Goal: Task Accomplishment & Management: Manage account settings

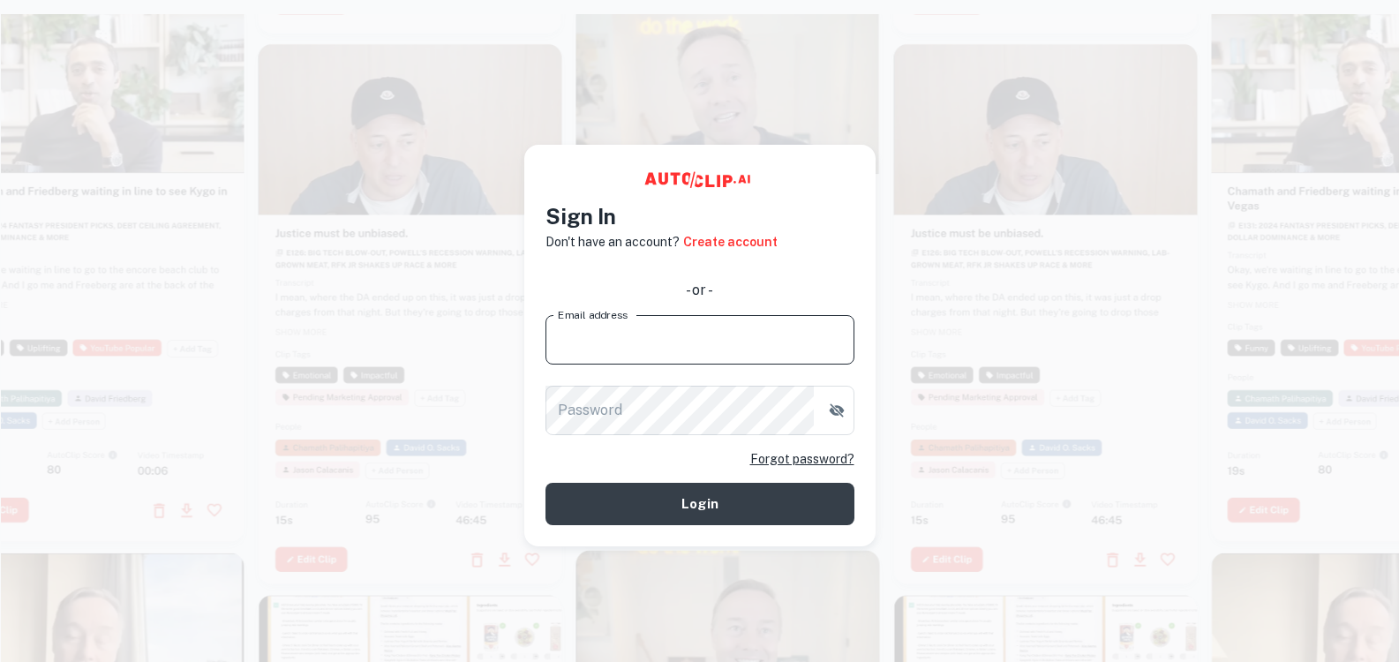
click at [661, 334] on input "Email address" at bounding box center [699, 339] width 309 height 49
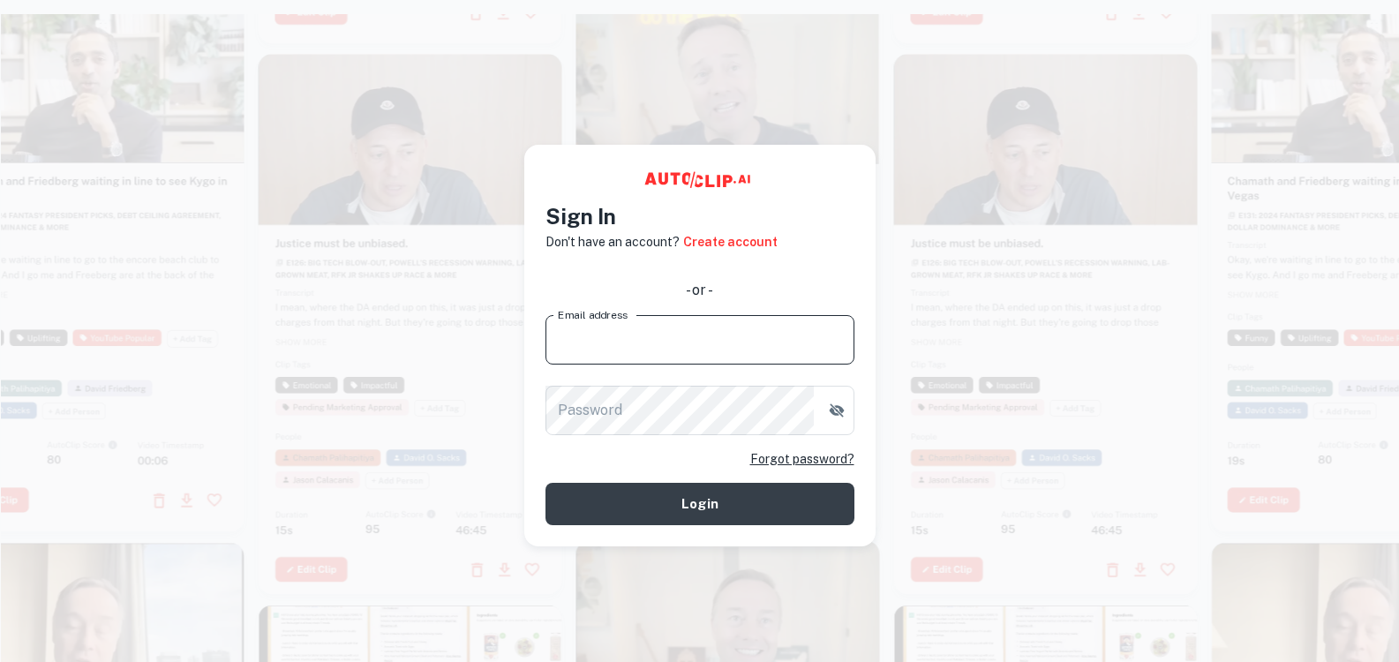
type input "tayo7taiwo@gmail.com"
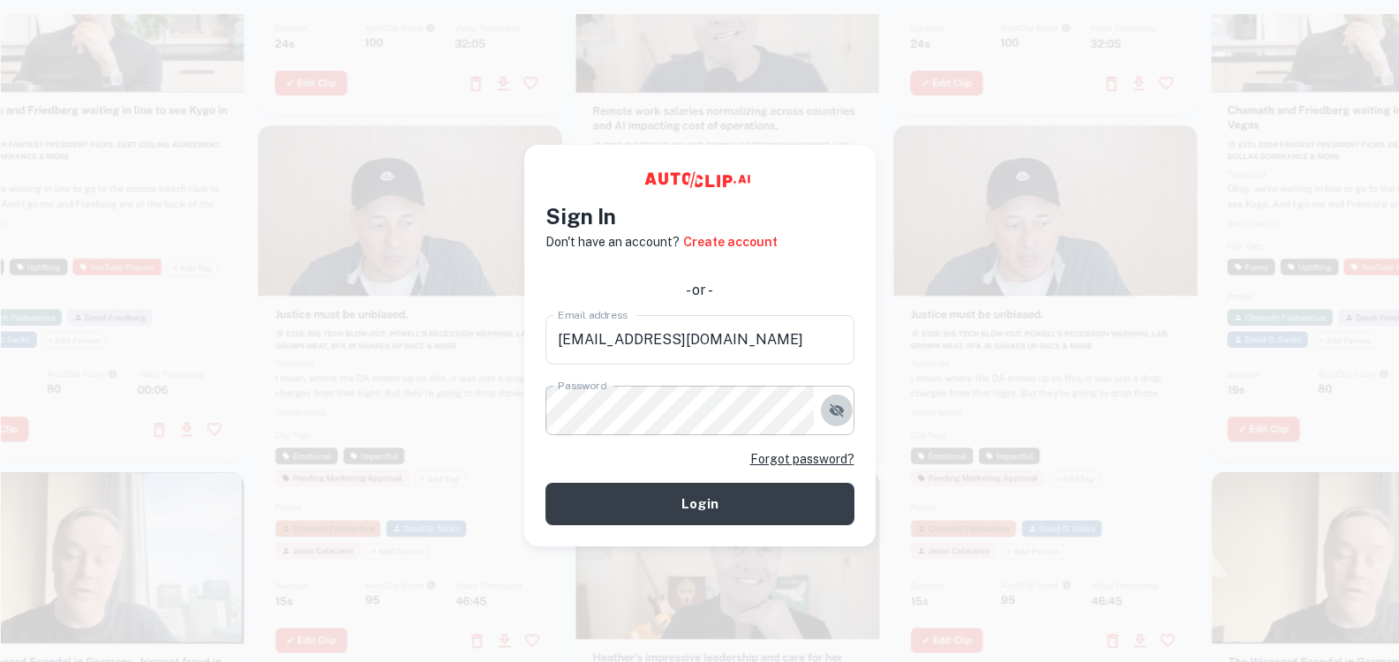
click at [837, 409] on icon "button" at bounding box center [836, 409] width 15 height 13
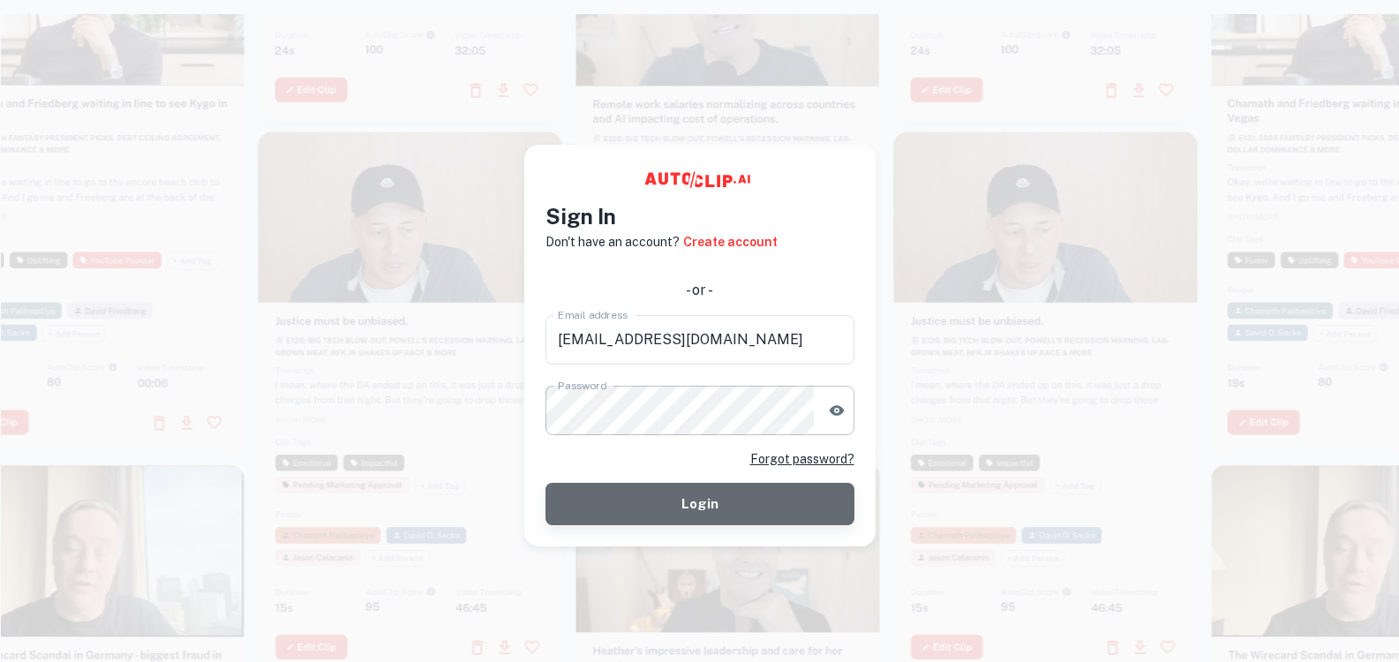
click at [714, 499] on button "Login" at bounding box center [699, 504] width 309 height 42
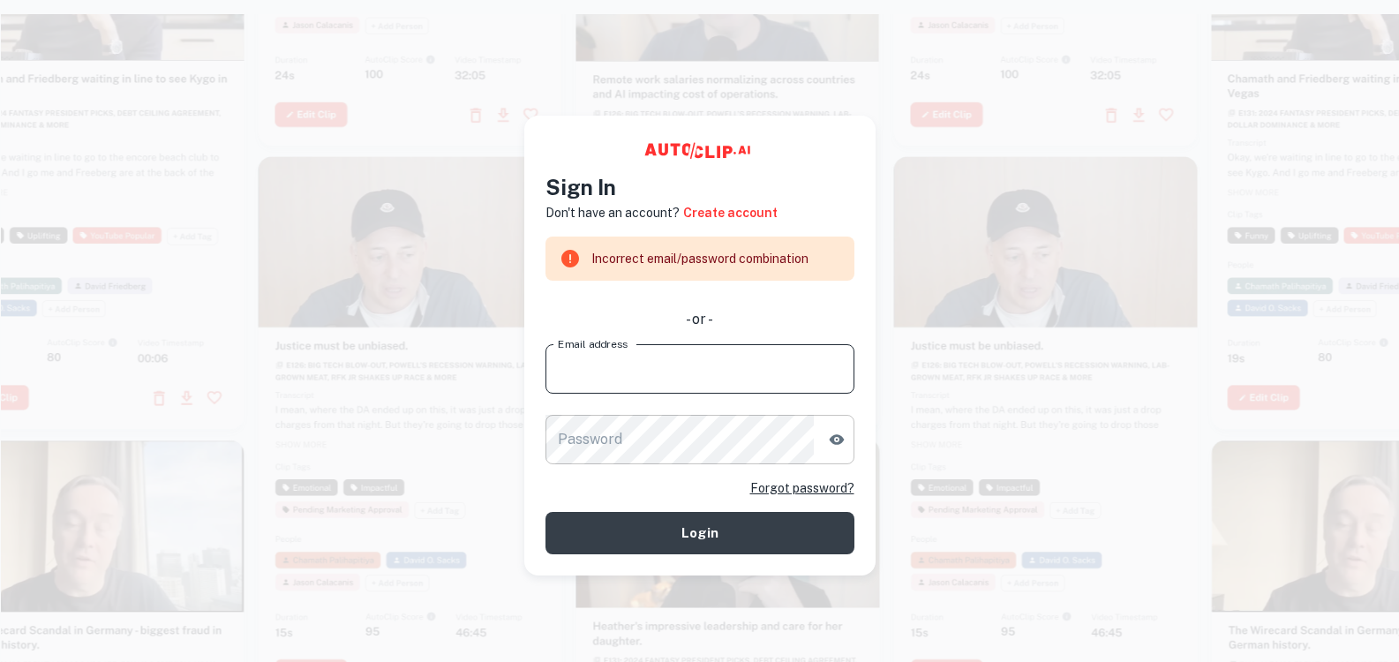
click at [636, 374] on input "Email address" at bounding box center [699, 368] width 309 height 49
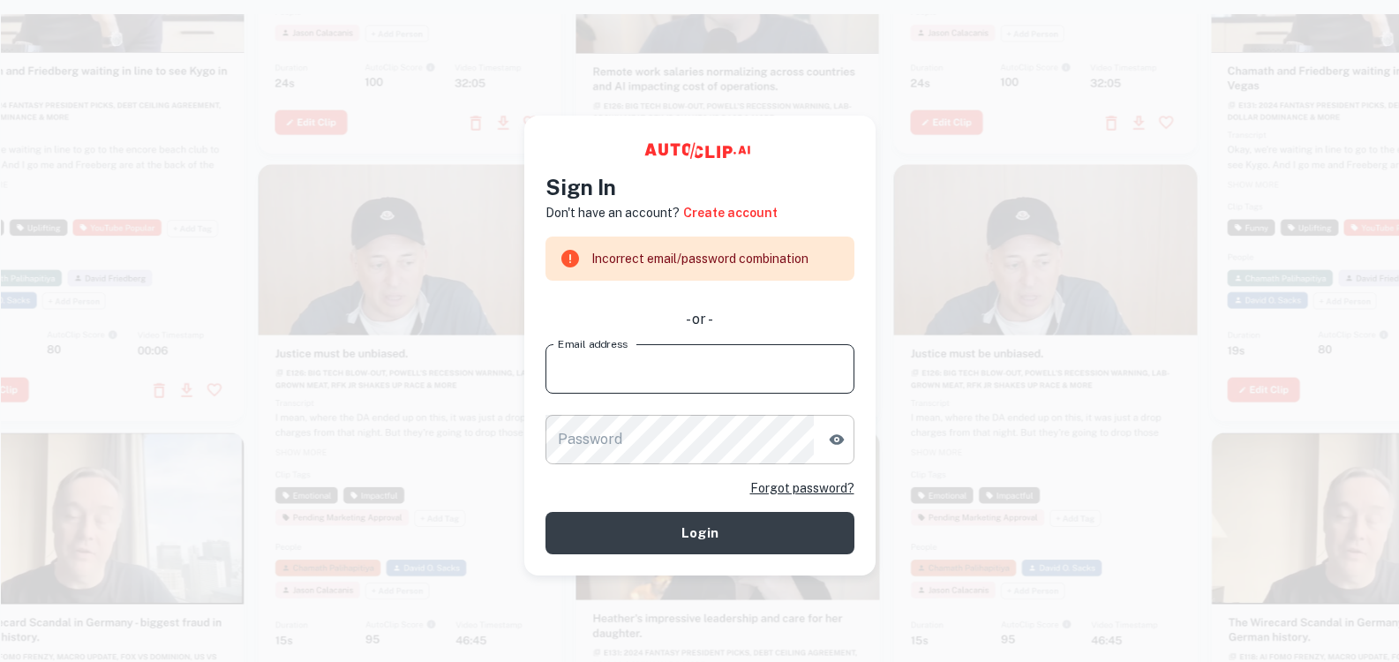
type input "[EMAIL_ADDRESS][DOMAIN_NAME]"
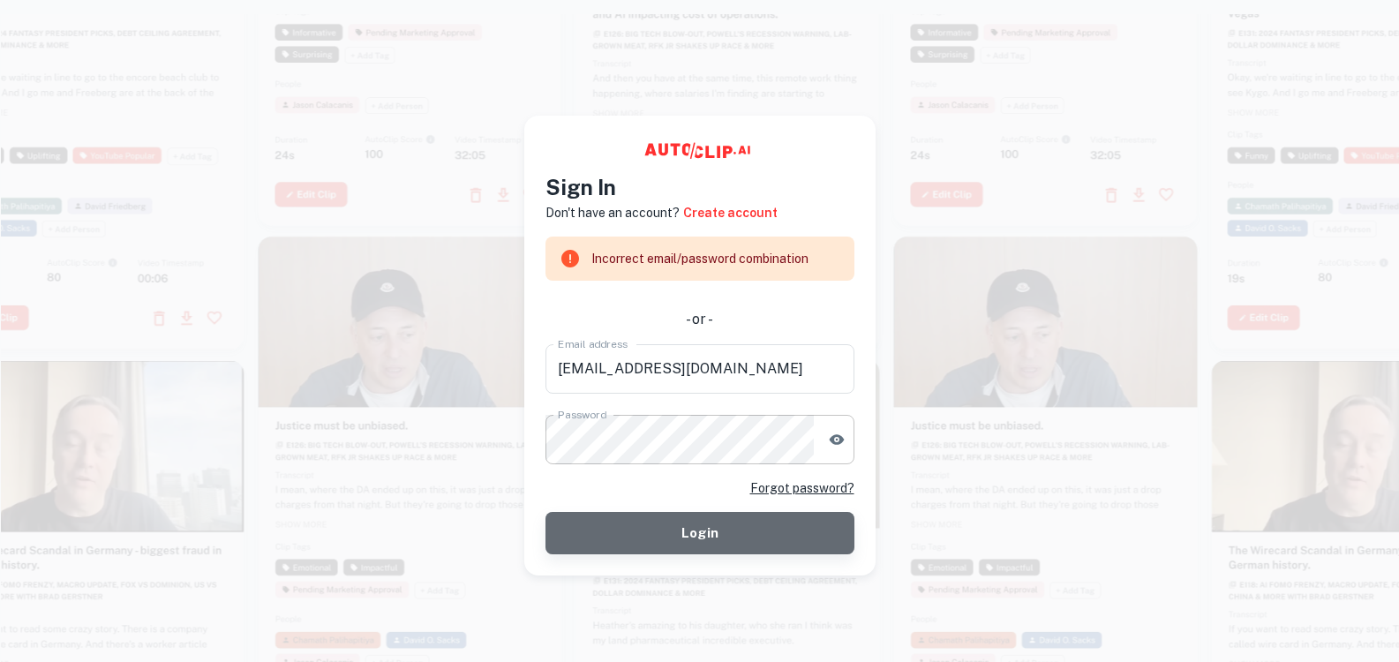
click at [720, 529] on button "Login" at bounding box center [699, 533] width 309 height 42
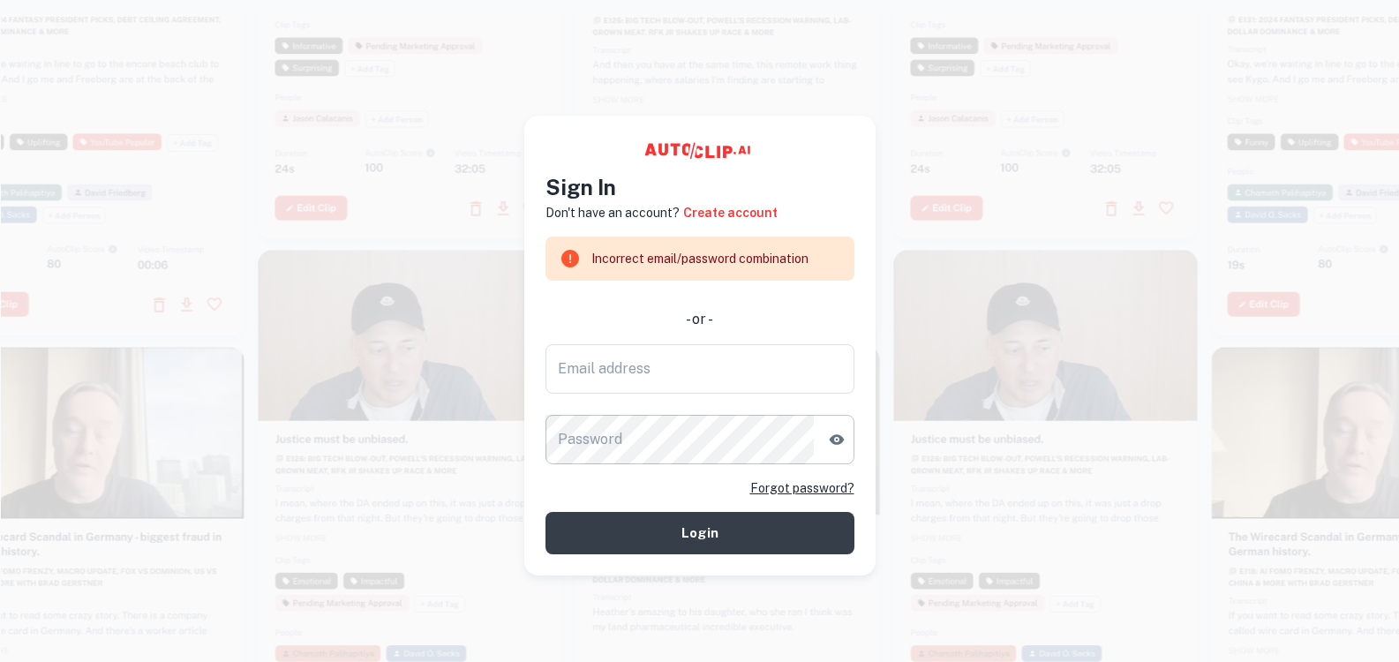
click at [778, 486] on link "Forgot password?" at bounding box center [802, 487] width 104 height 19
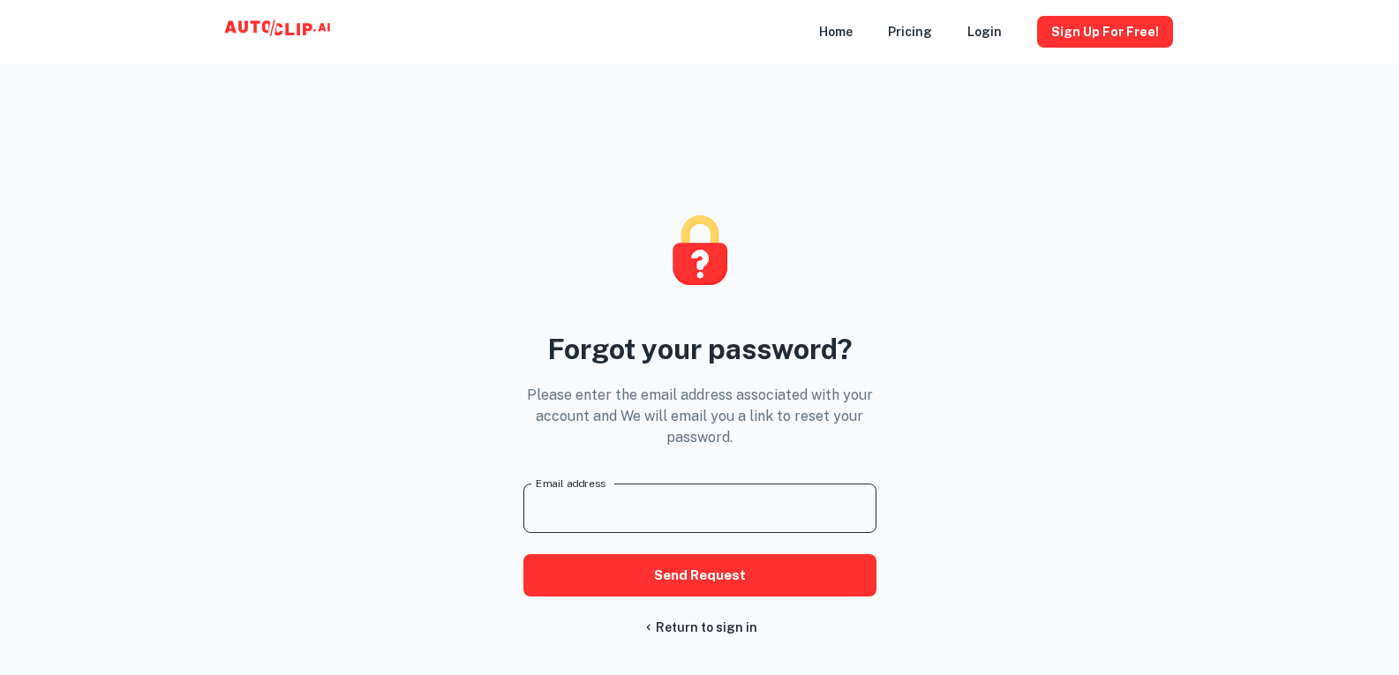
click at [822, 492] on input "Email address" at bounding box center [699, 508] width 353 height 49
type input "[EMAIL_ADDRESS][DOMAIN_NAME]"
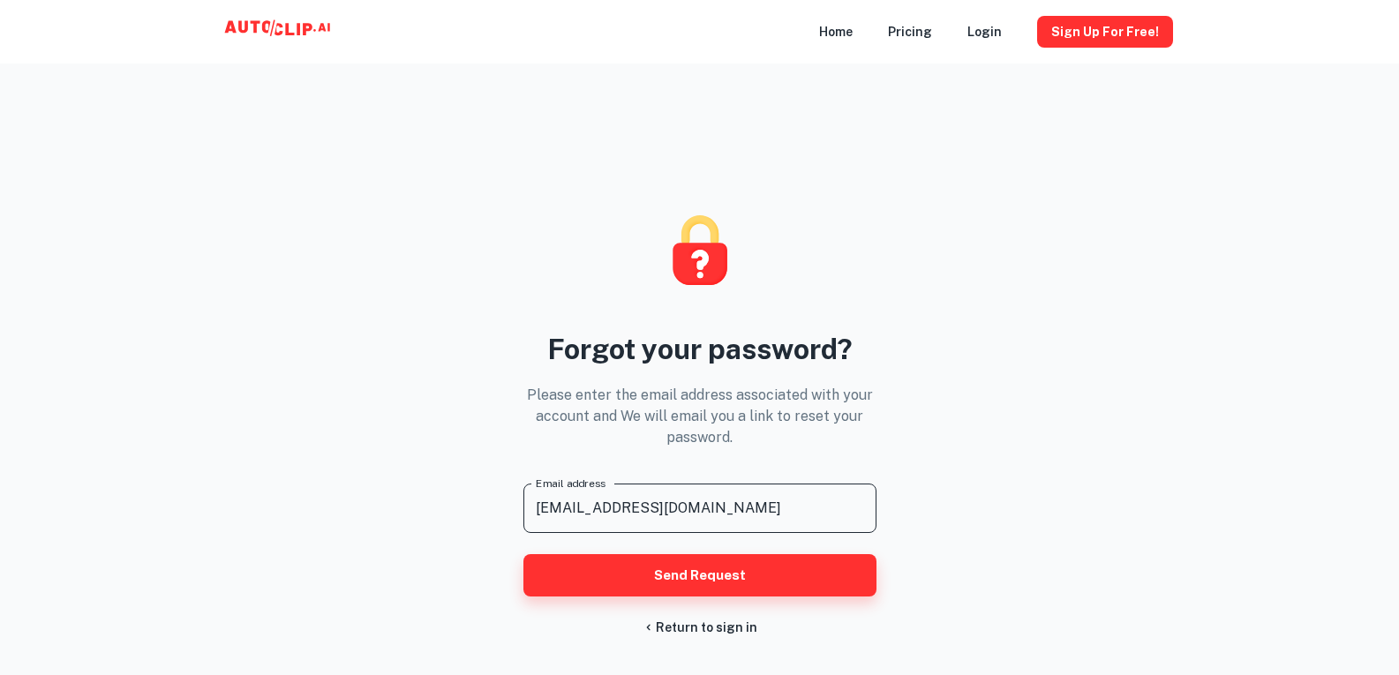
click at [756, 572] on button "Send Request" at bounding box center [699, 575] width 353 height 42
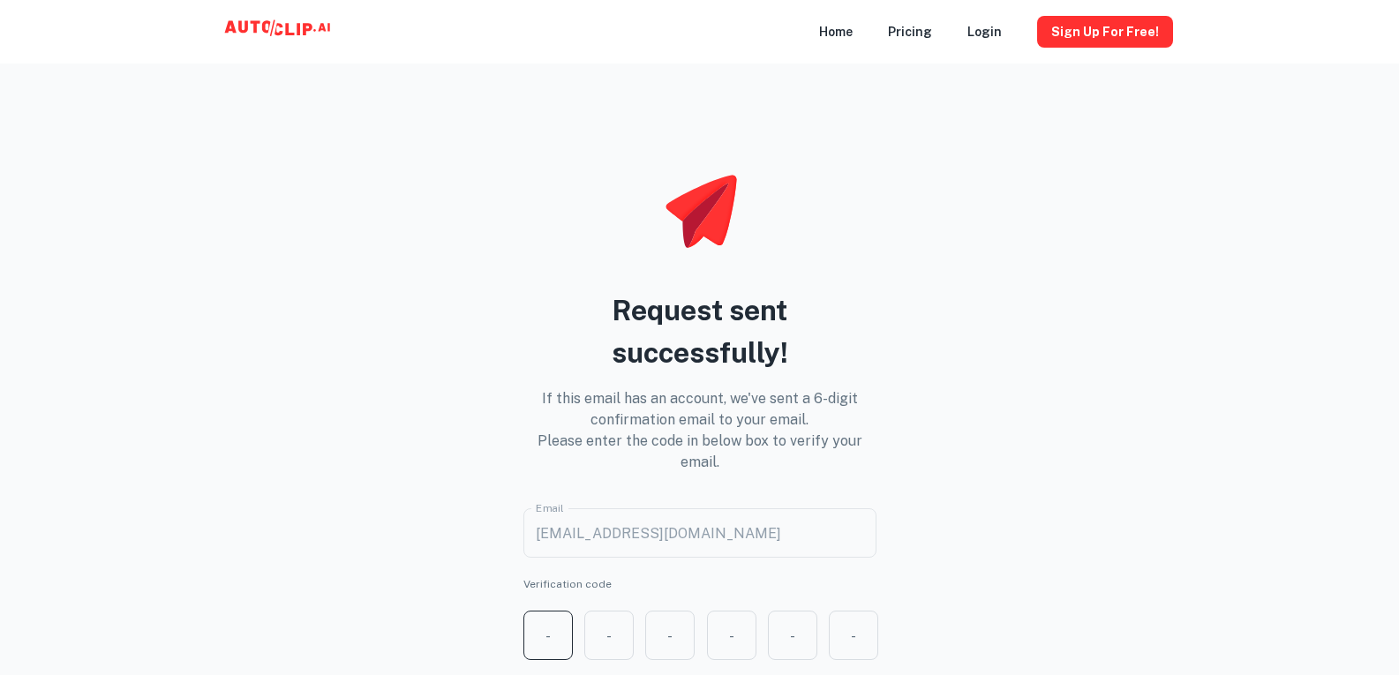
type input "5"
type input "8"
type input "0"
type input "3"
type input "9"
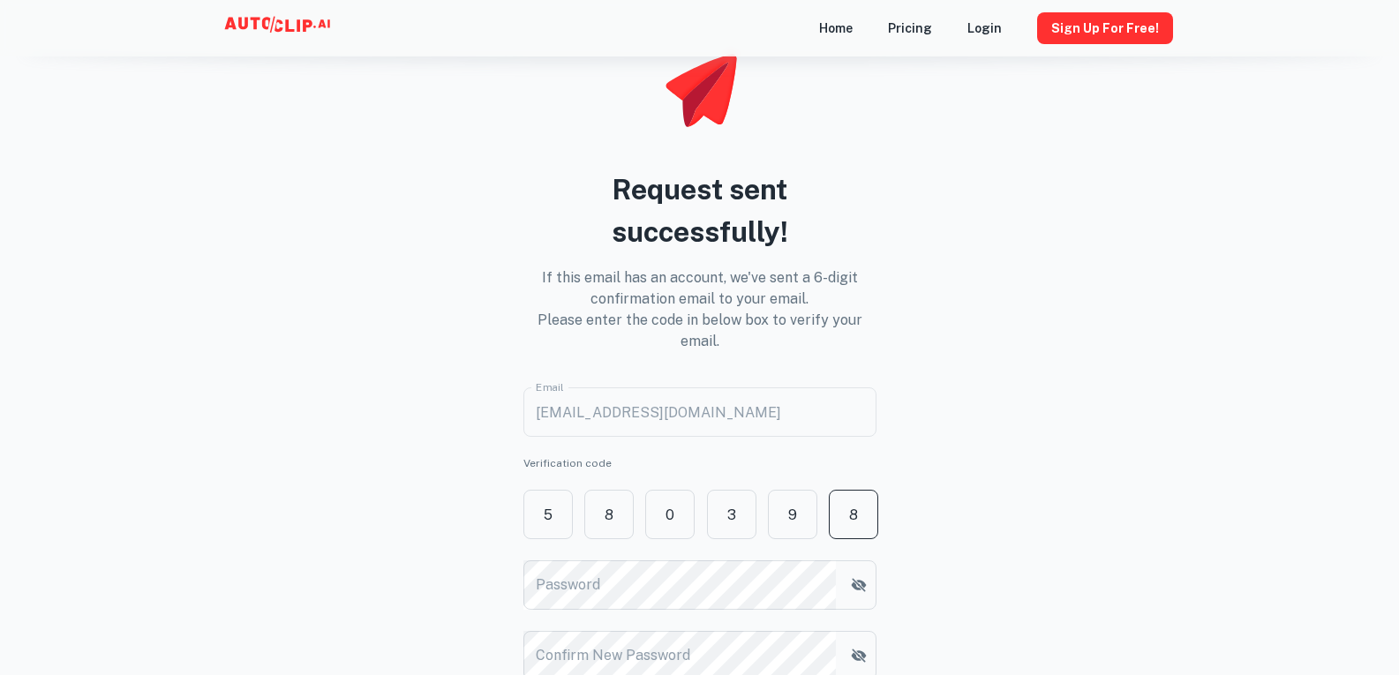
scroll to position [356, 0]
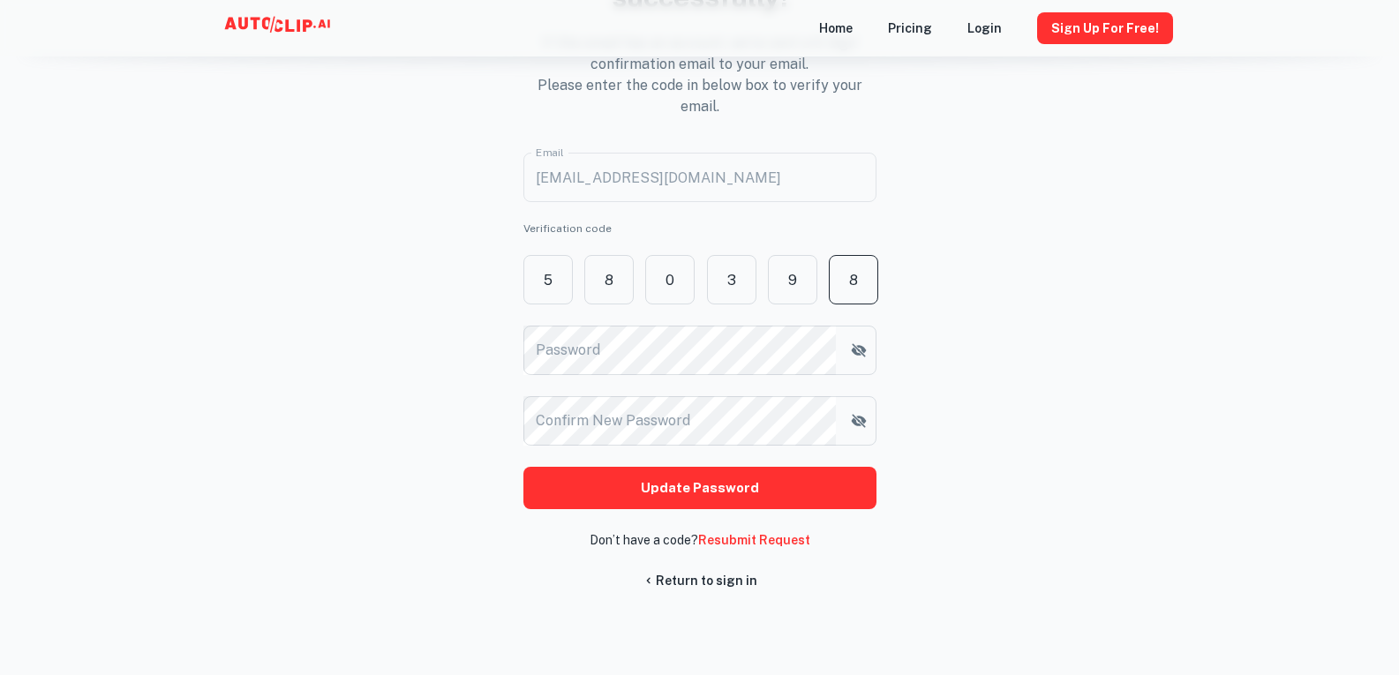
type input "8"
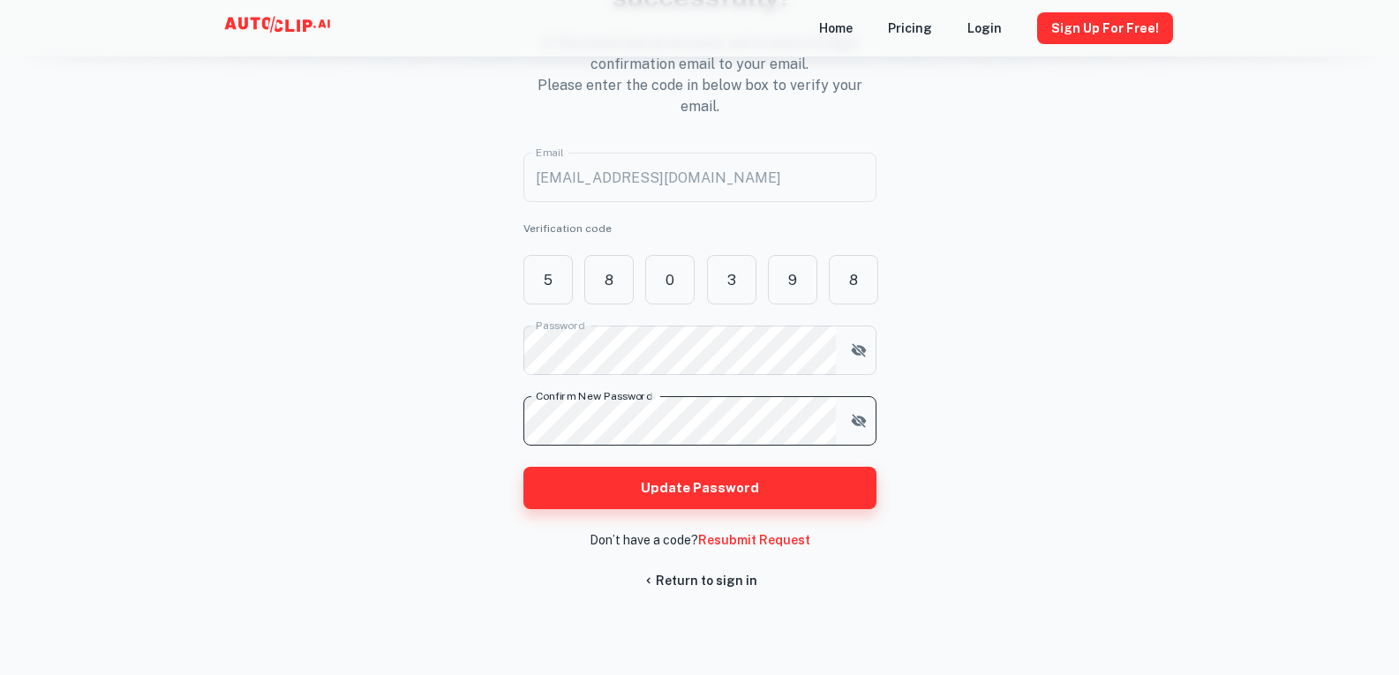
click at [728, 490] on button "Update Password" at bounding box center [699, 488] width 353 height 42
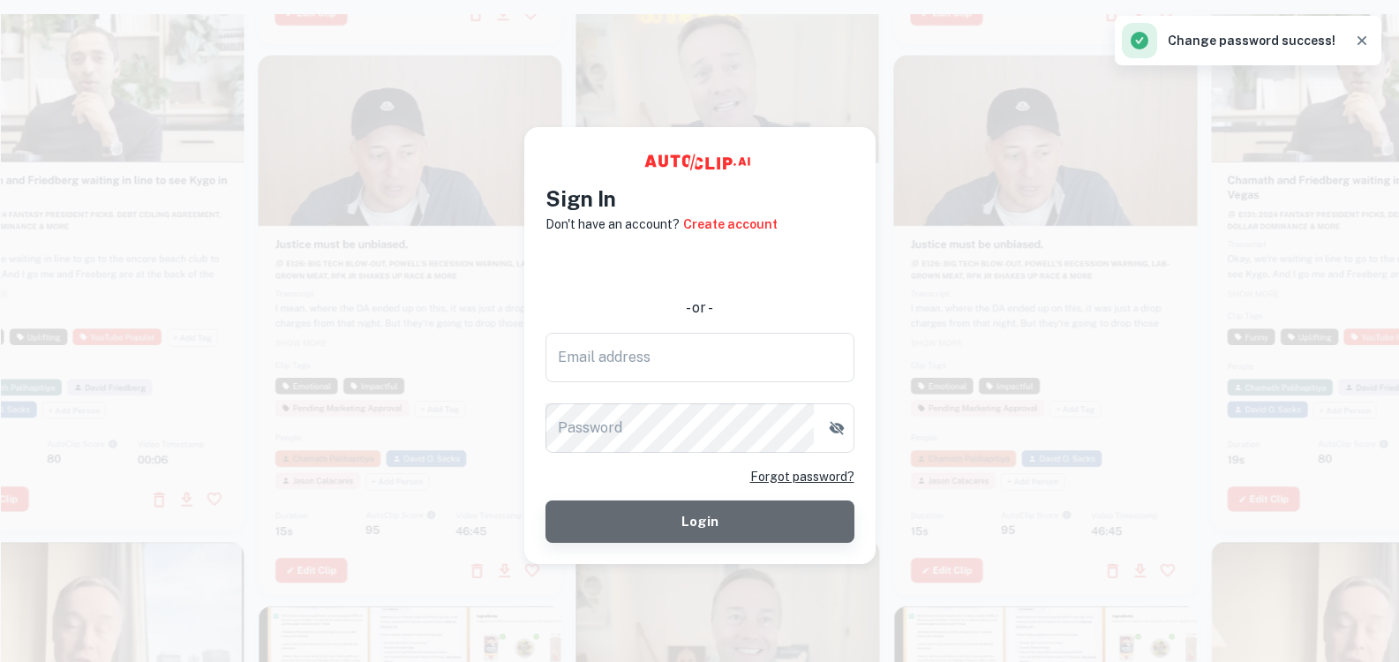
click at [690, 518] on button "Login" at bounding box center [699, 521] width 309 height 42
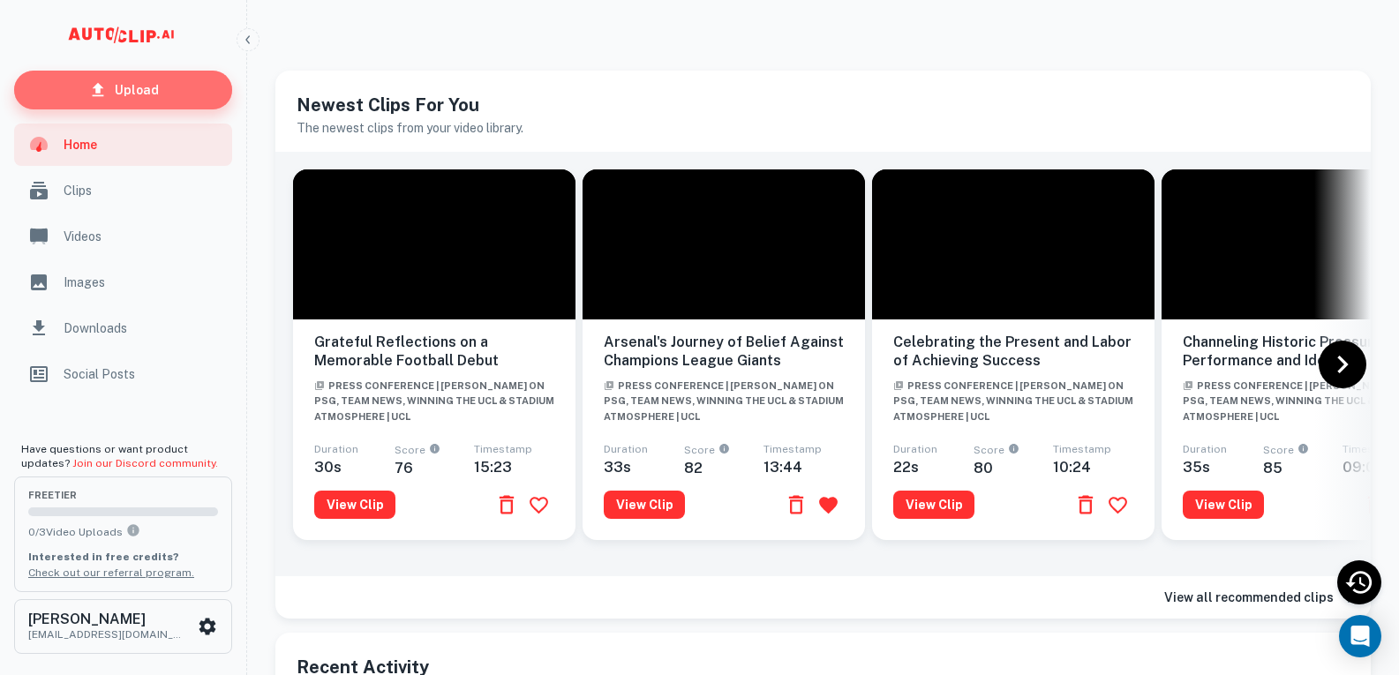
click at [117, 99] on p "Upload" at bounding box center [137, 89] width 44 height 19
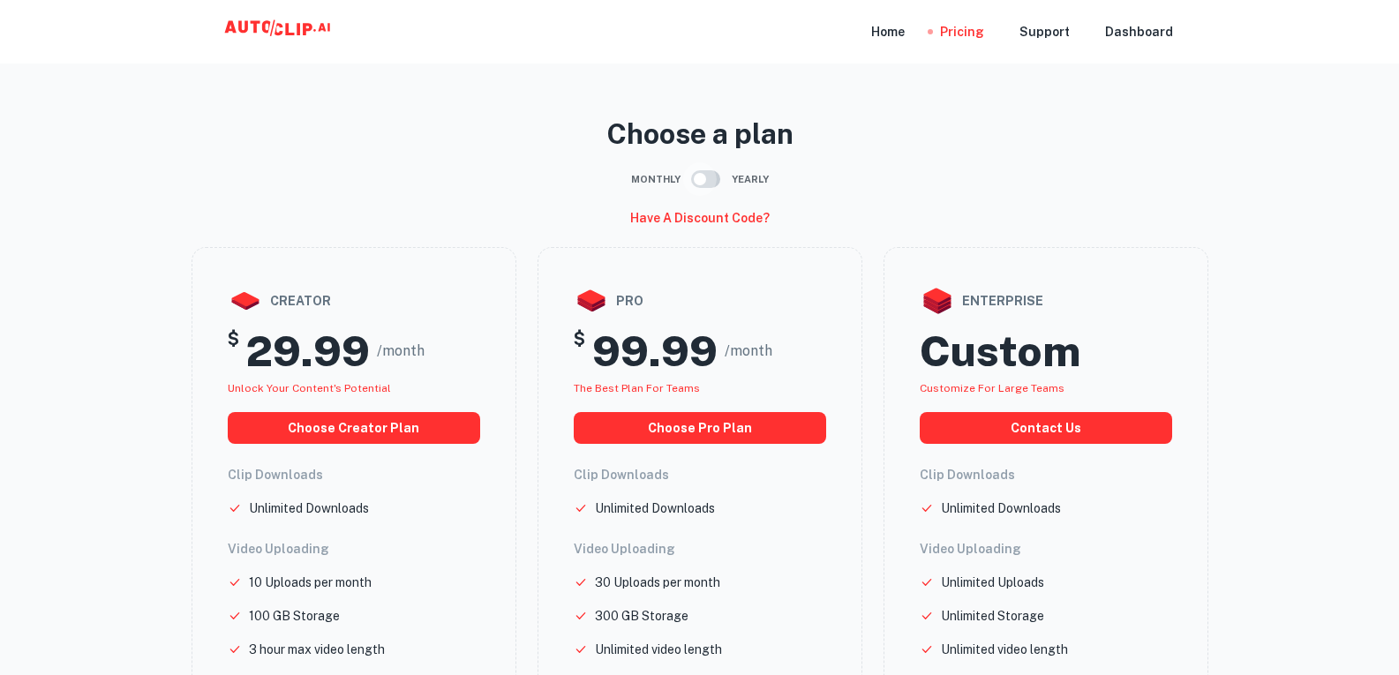
click at [706, 176] on input "checkbox" at bounding box center [700, 179] width 101 height 34
checkbox input "true"
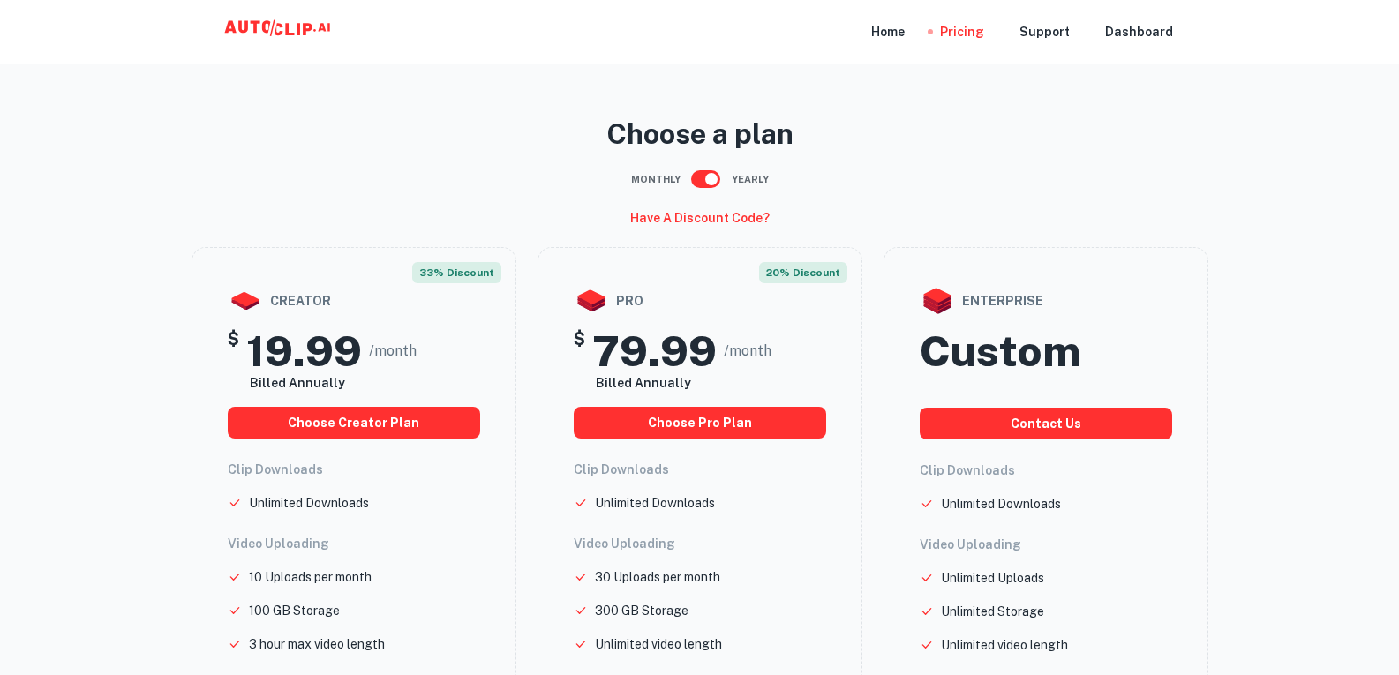
click at [248, 34] on icon at bounding box center [279, 31] width 176 height 35
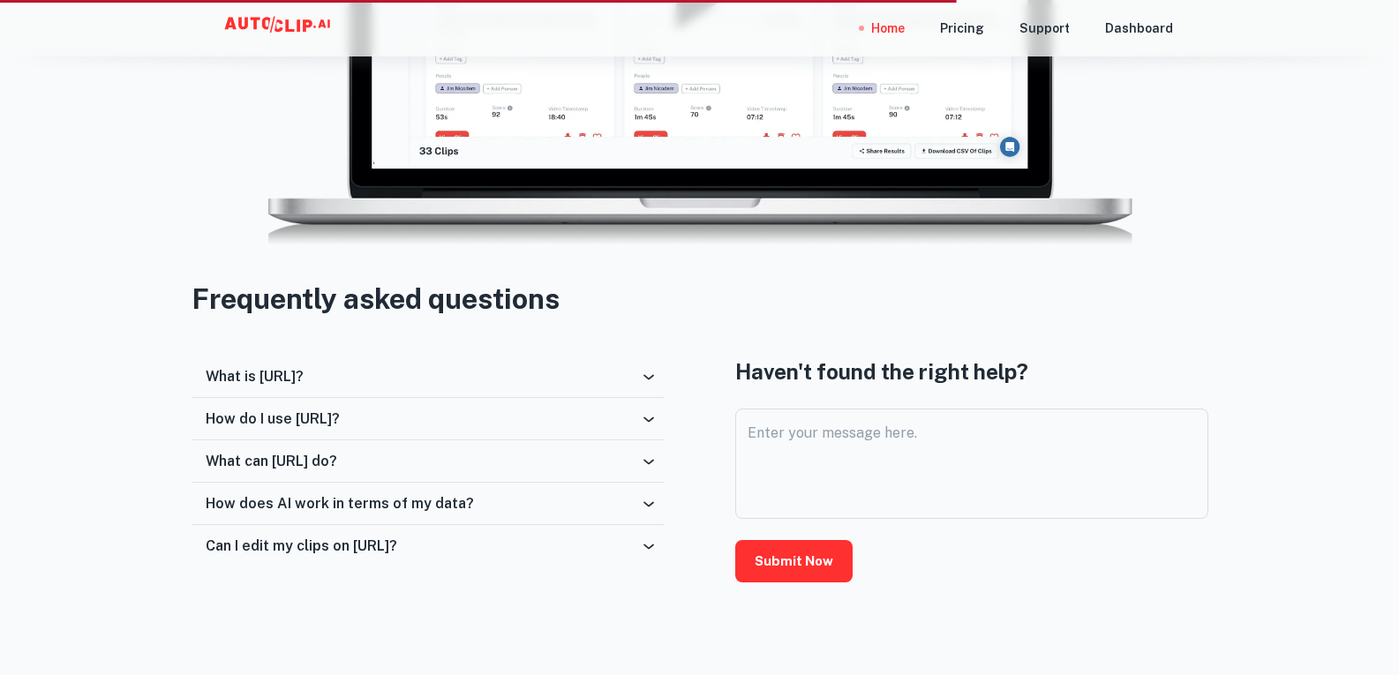
scroll to position [2719, 0]
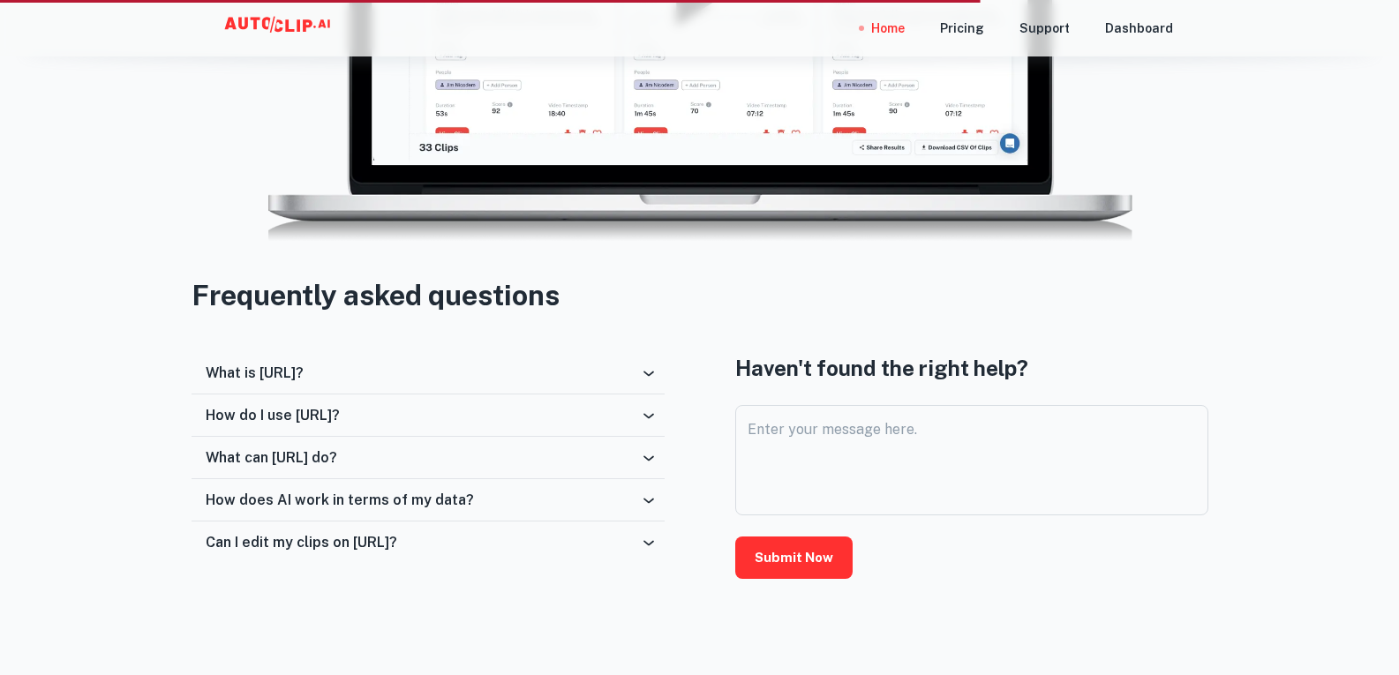
click at [655, 373] on icon at bounding box center [649, 373] width 18 height 18
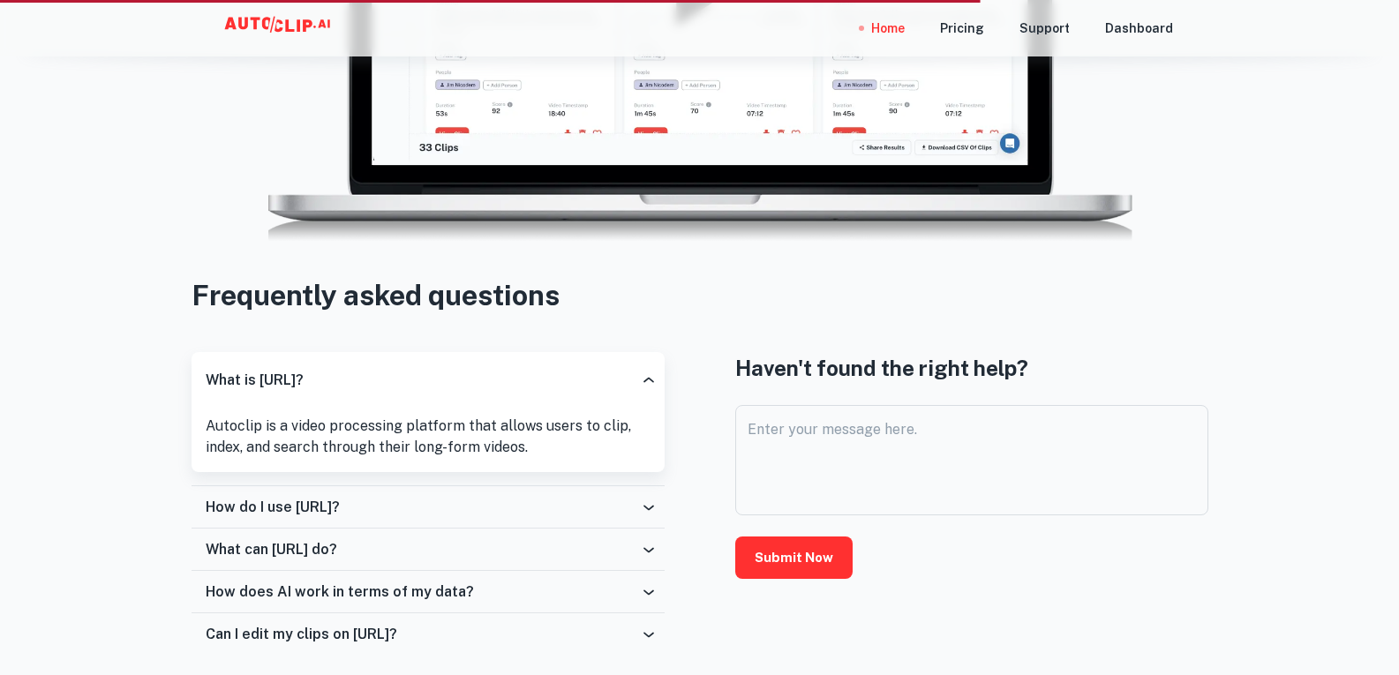
click at [648, 500] on icon at bounding box center [649, 508] width 18 height 18
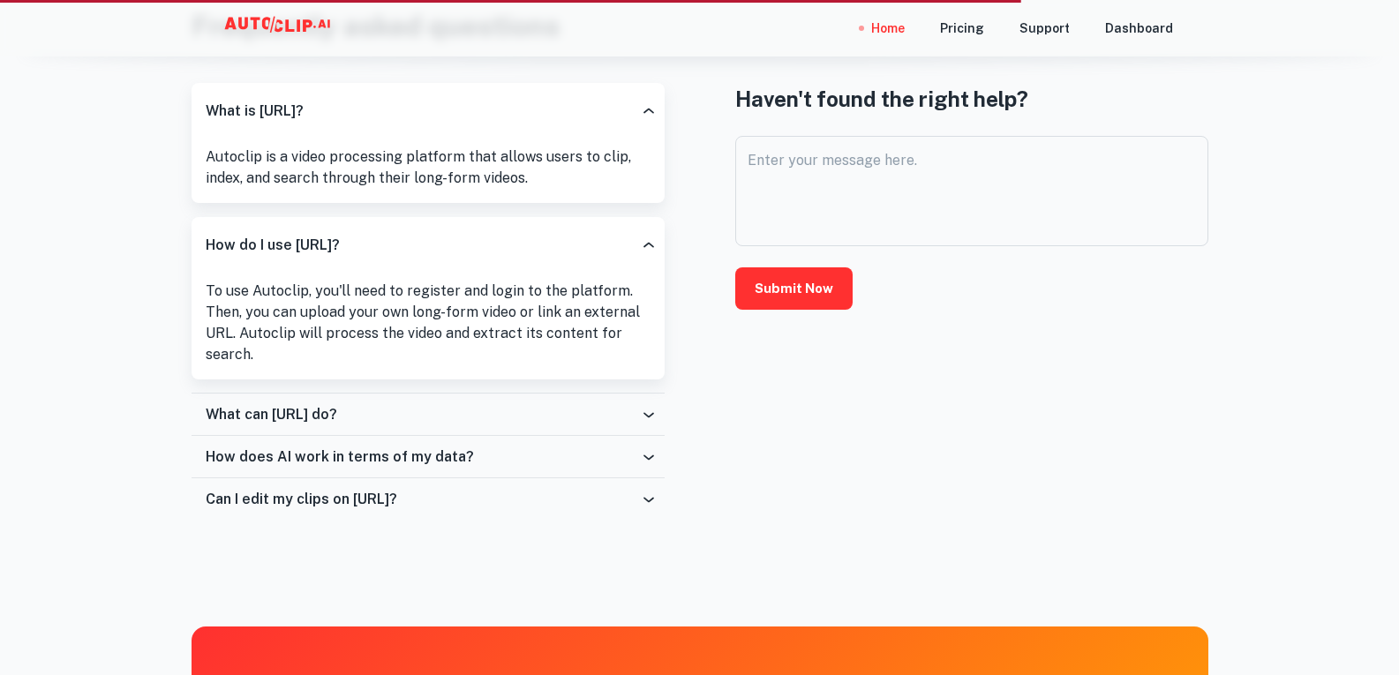
scroll to position [2989, 0]
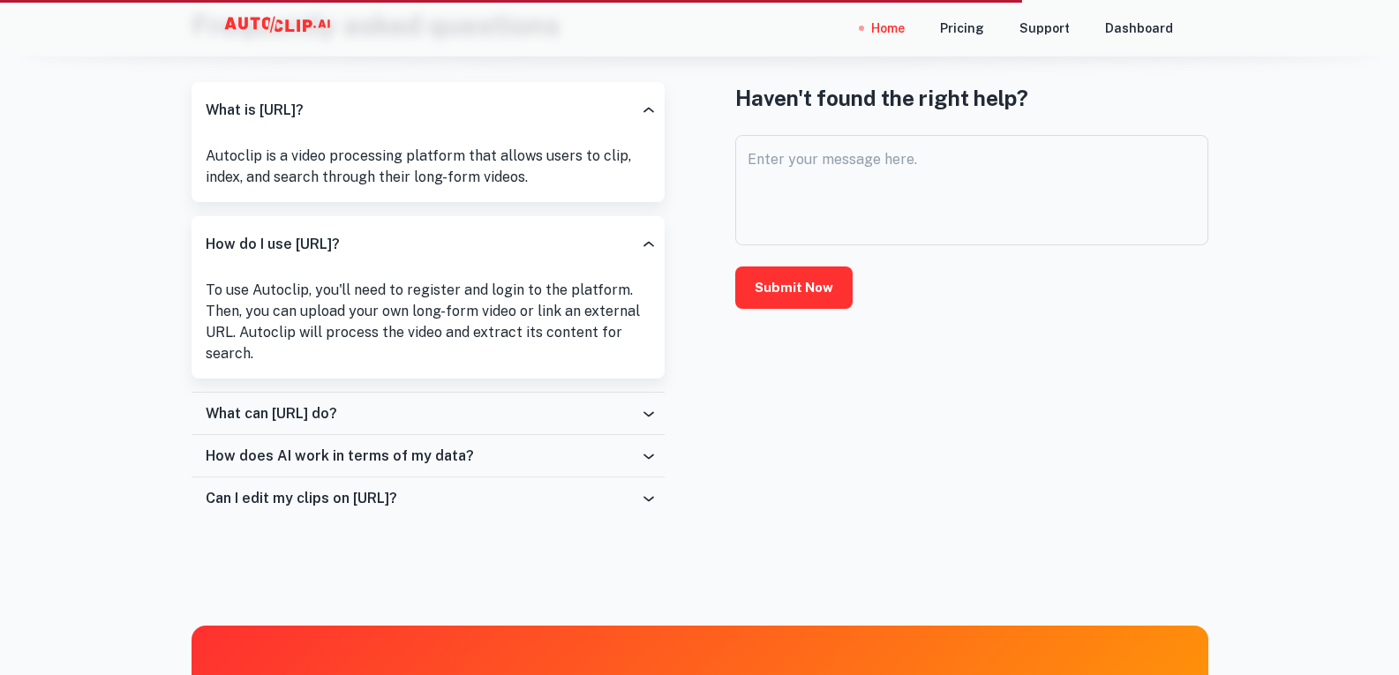
click at [650, 410] on icon at bounding box center [649, 414] width 18 height 18
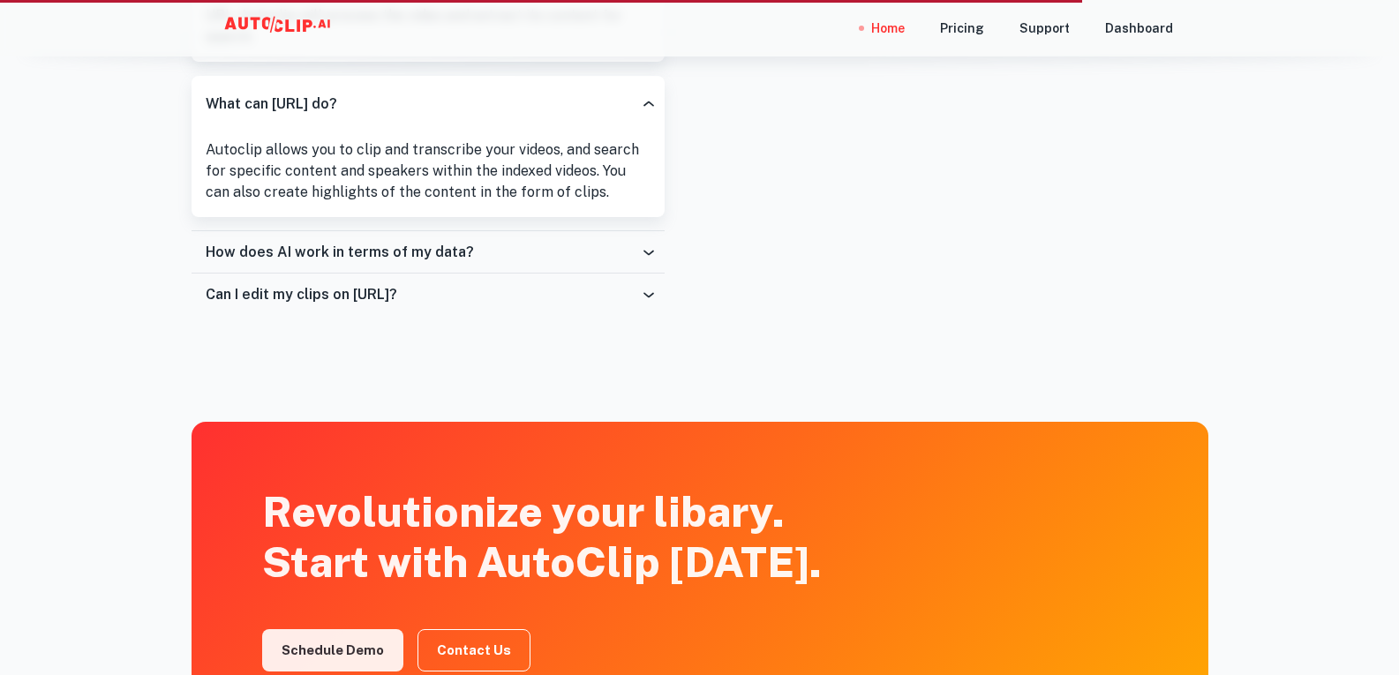
scroll to position [3308, 0]
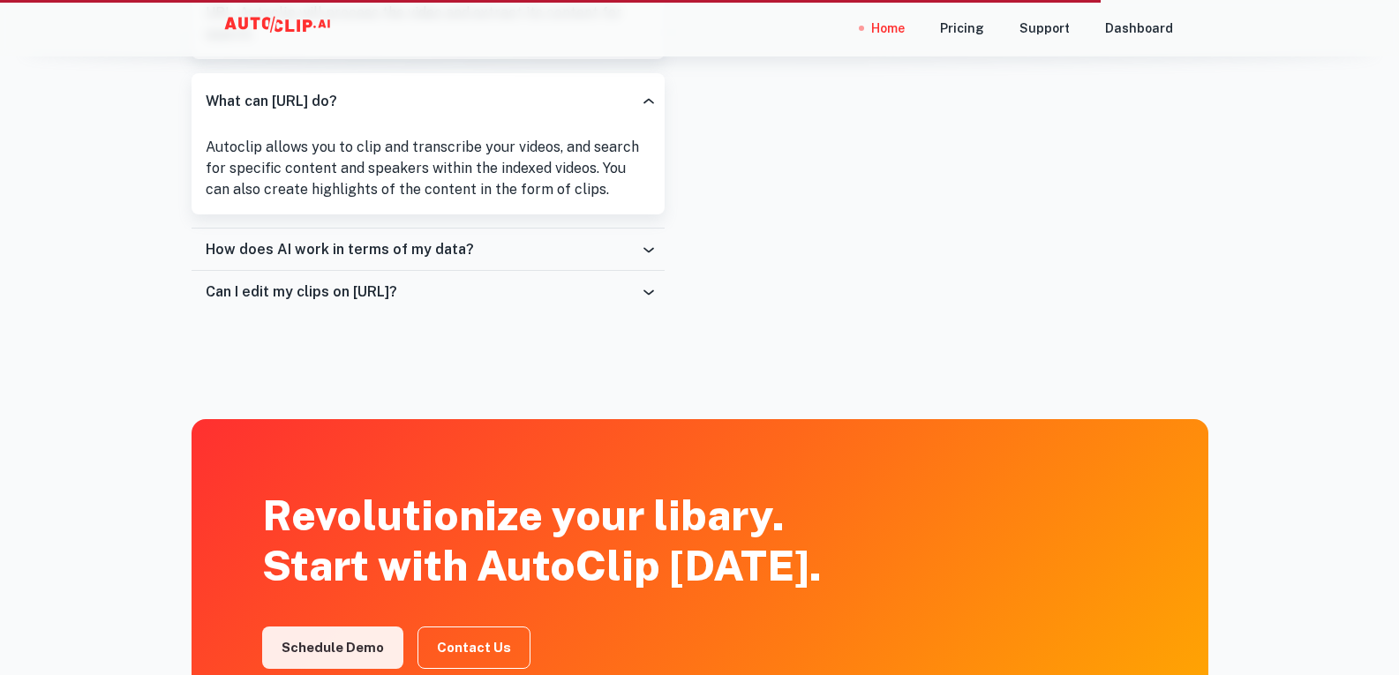
click at [647, 252] on icon at bounding box center [649, 250] width 18 height 18
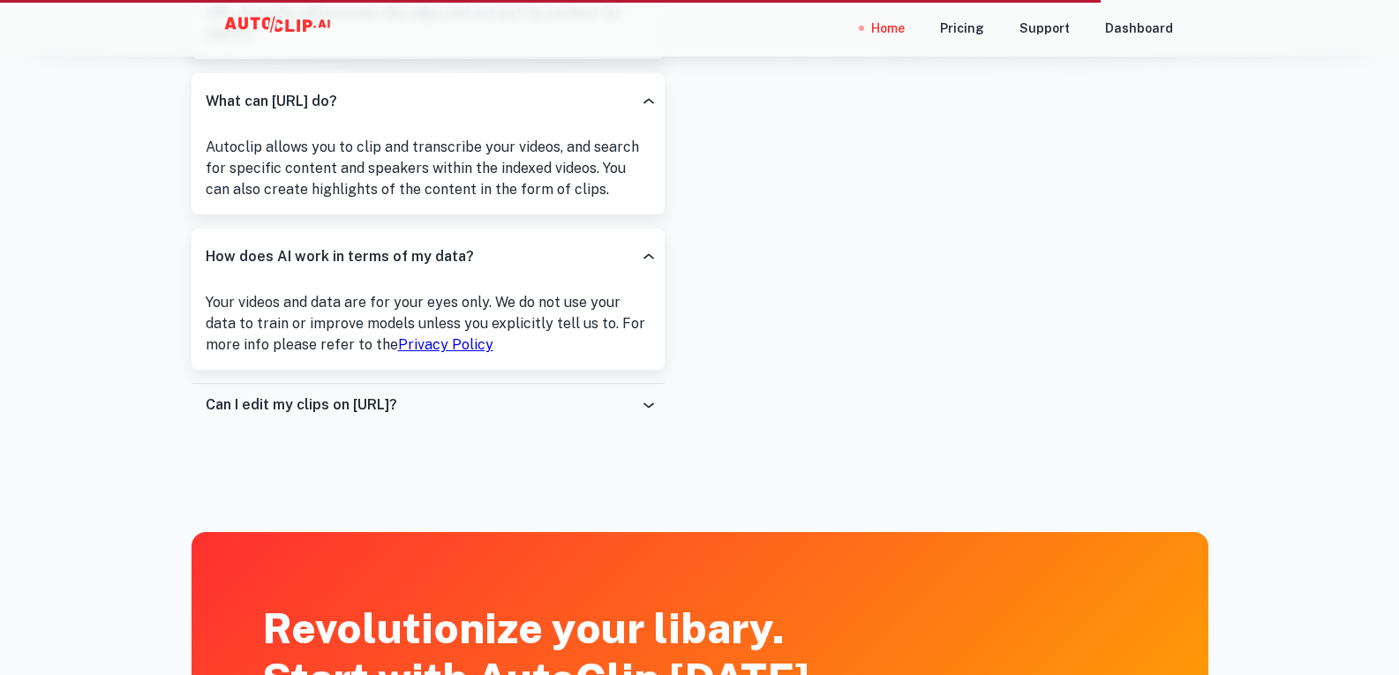
click at [657, 402] on div "Can I edit my clips on AutoClip.ai?" at bounding box center [427, 405] width 473 height 42
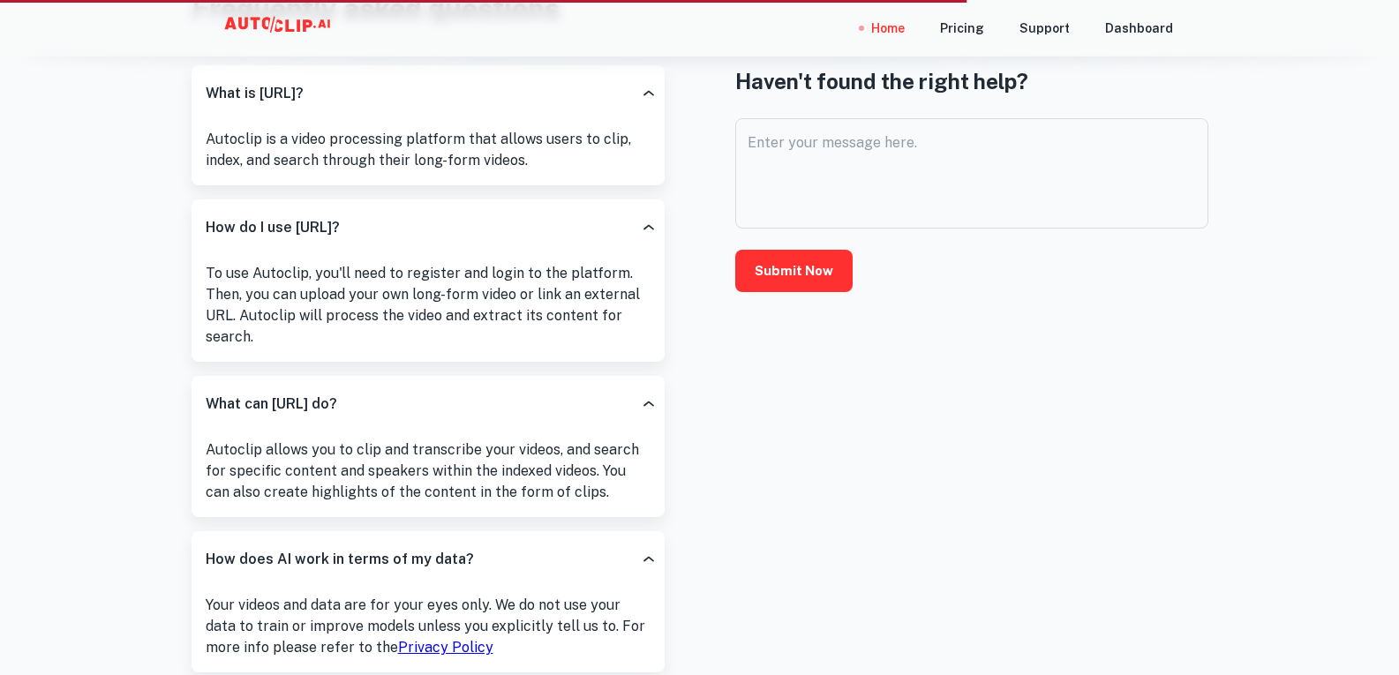
scroll to position [3004, 0]
